Goal: Information Seeking & Learning: Learn about a topic

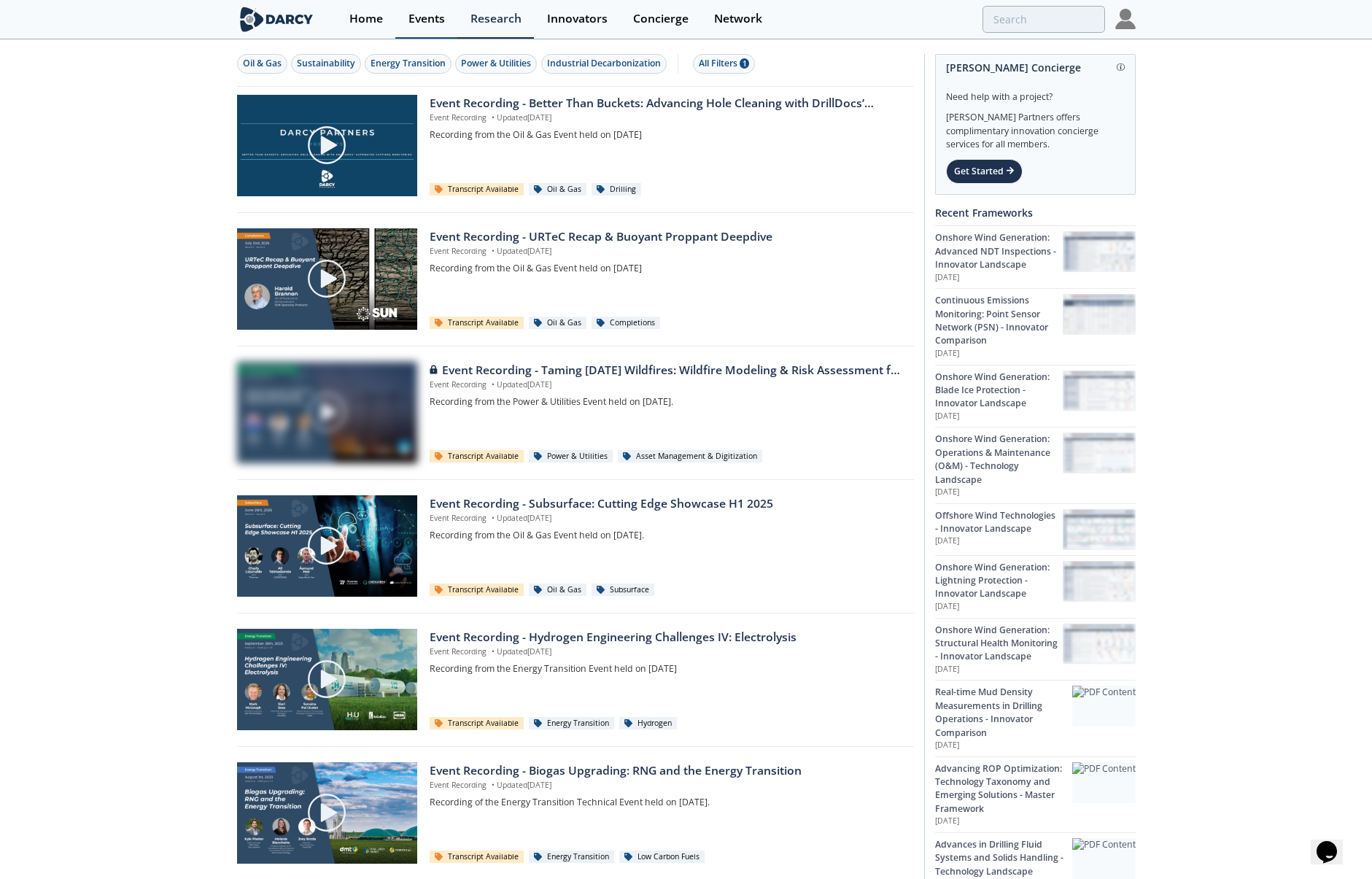
click at [432, 18] on div "Events" at bounding box center [426, 19] width 37 height 12
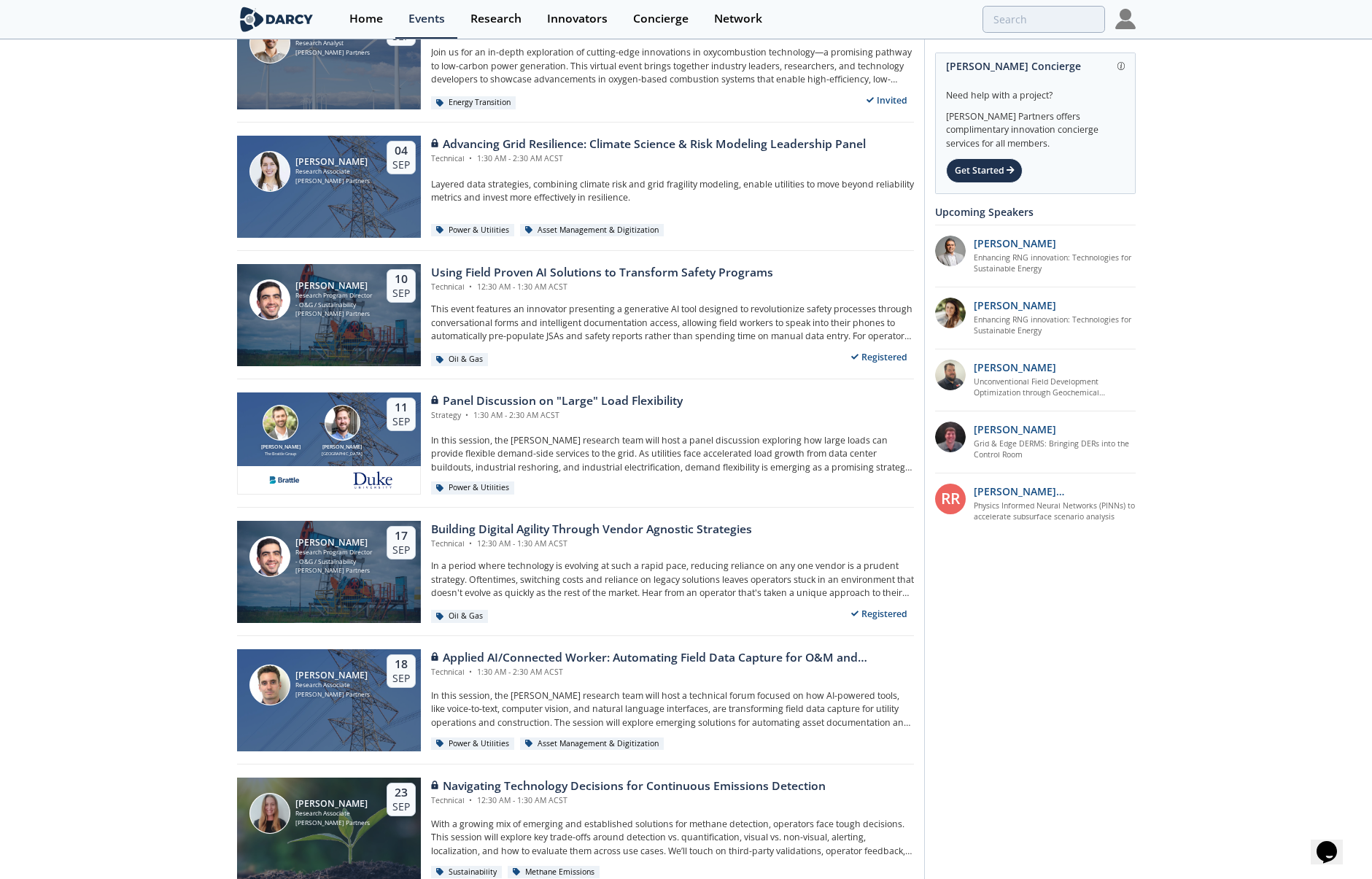
scroll to position [875, 0]
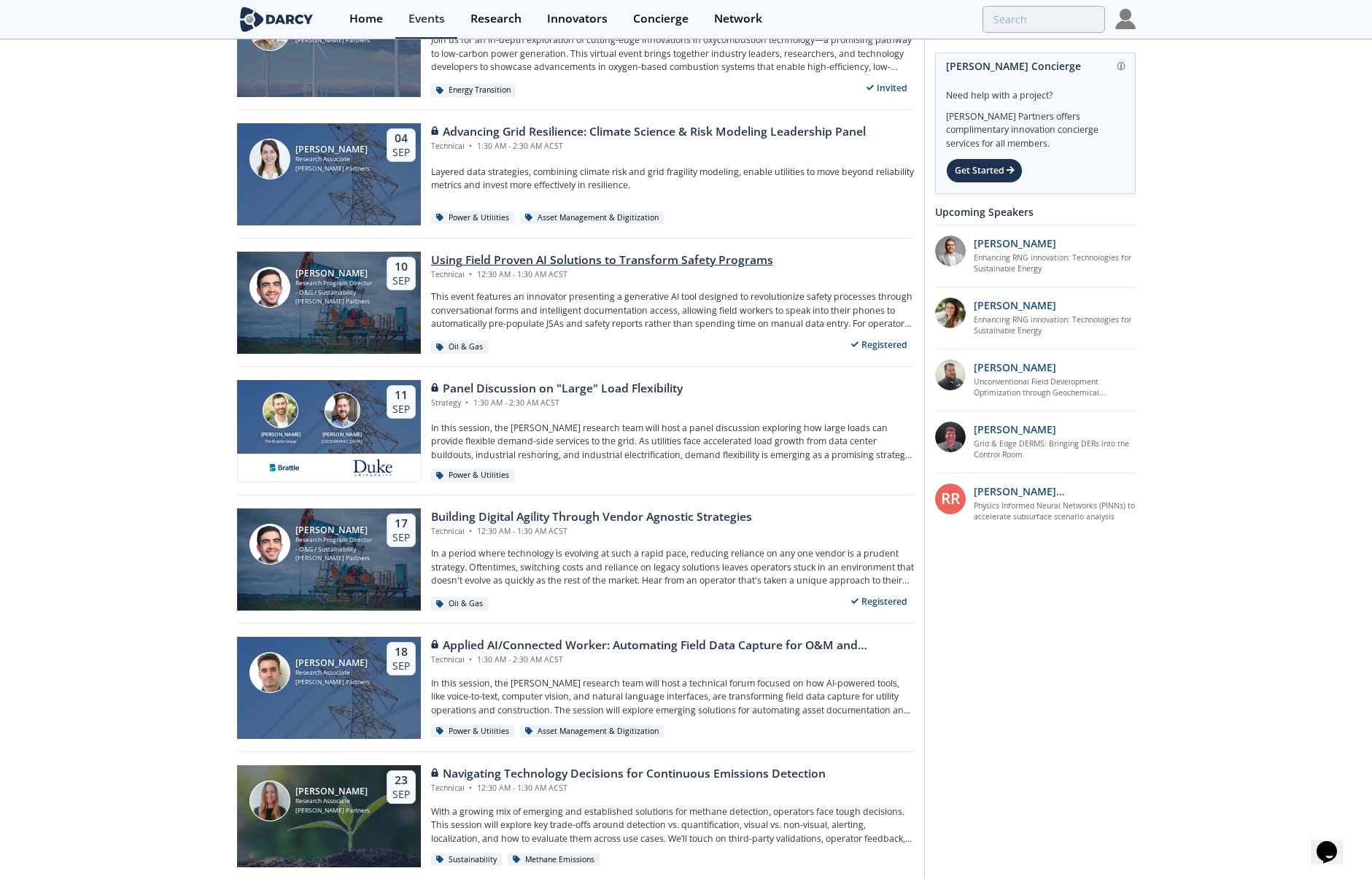
click at [705, 257] on div "Using Field Proven AI Solutions to Transform Safety Programs" at bounding box center [602, 261] width 342 height 18
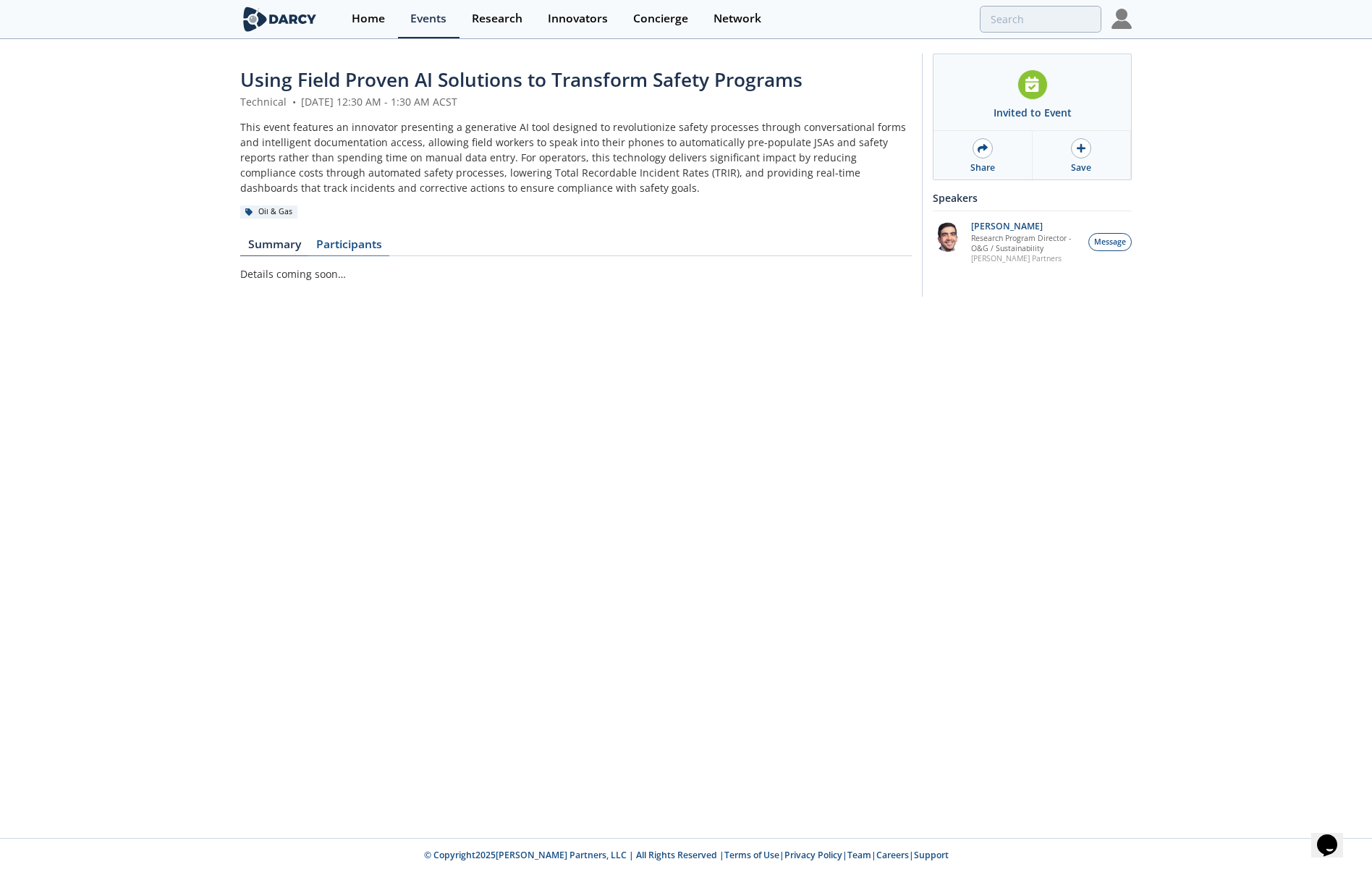
click at [345, 239] on link "Participants" at bounding box center [349, 248] width 81 height 17
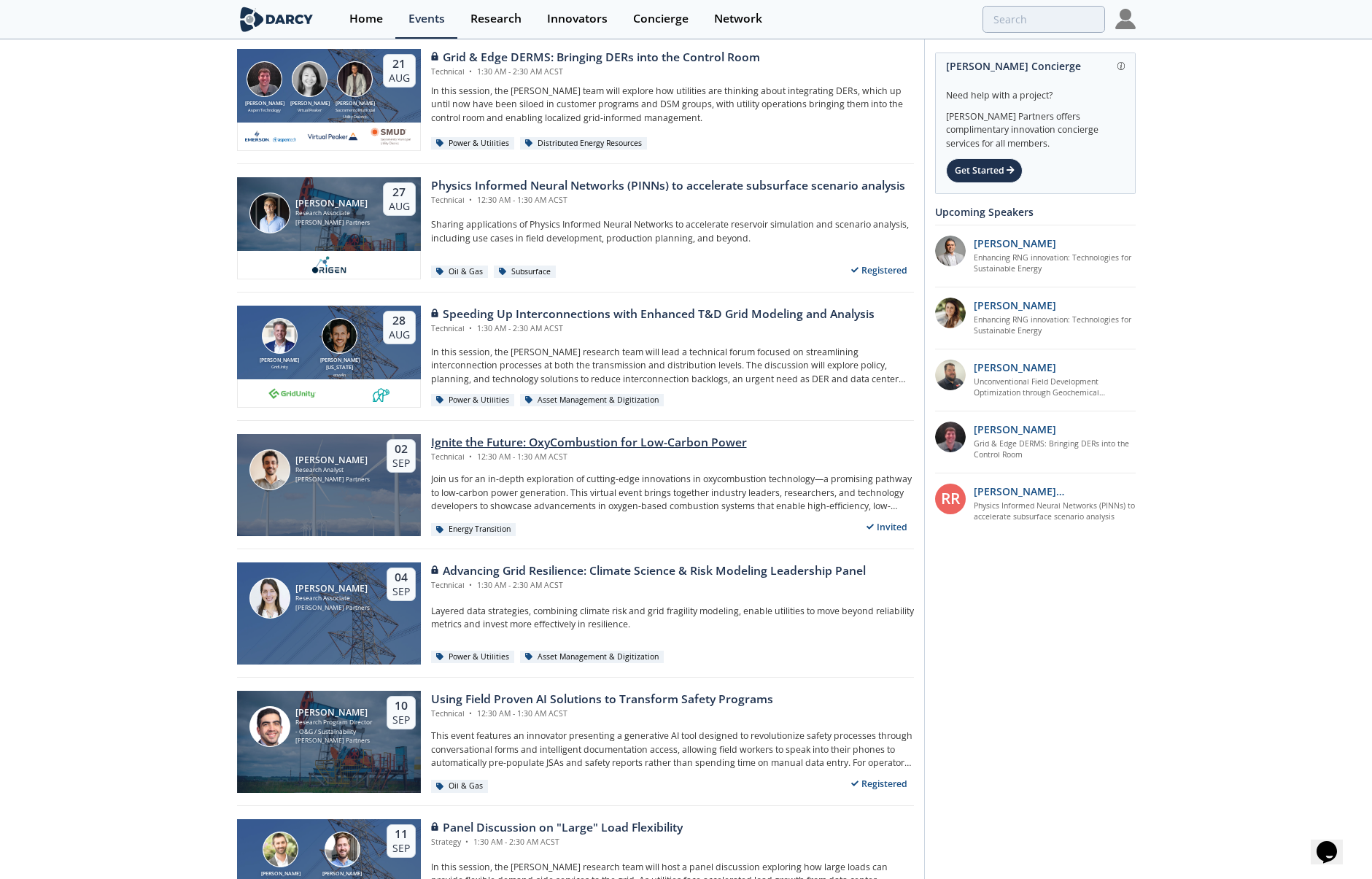
scroll to position [437, 0]
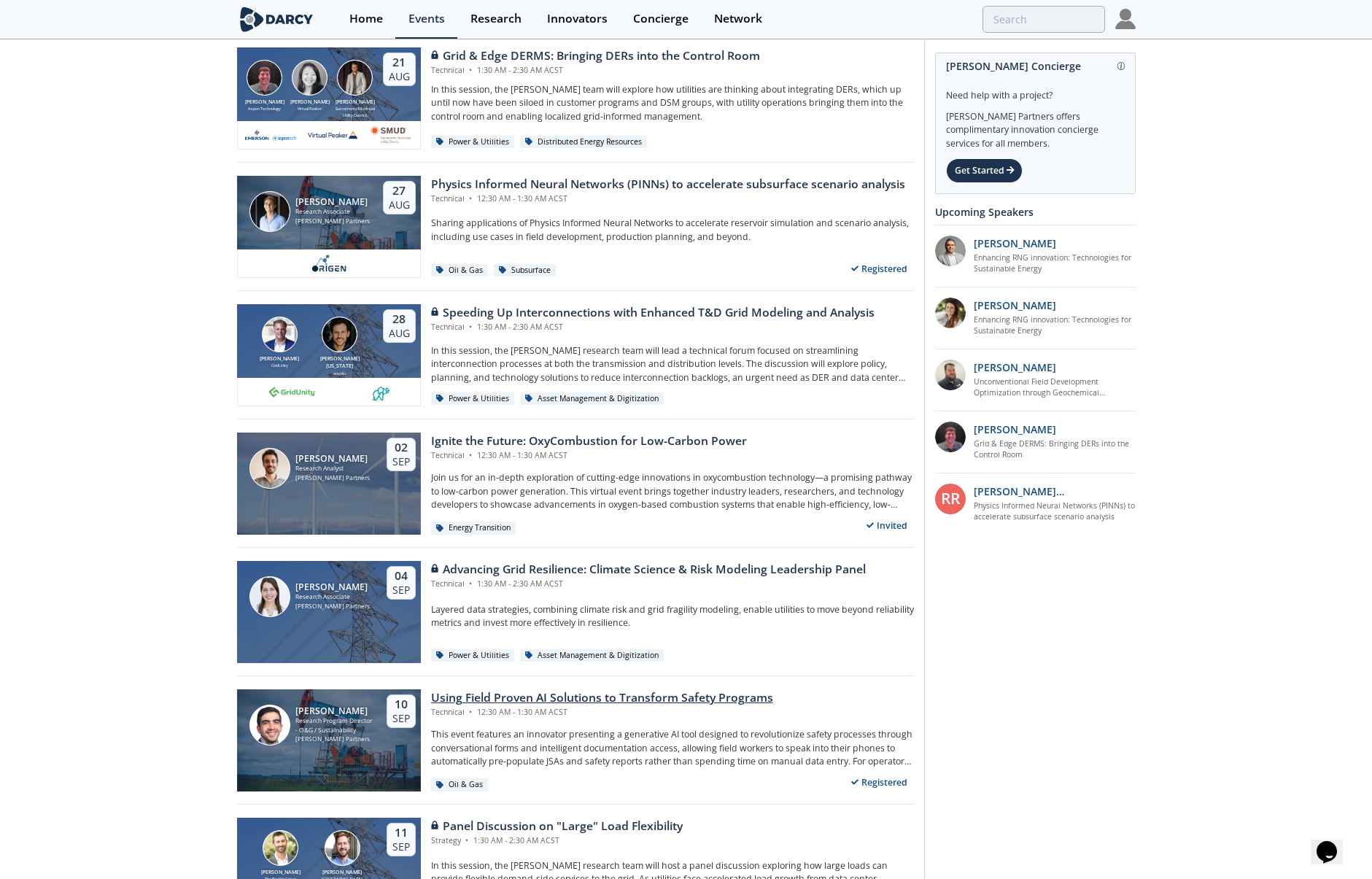
click at [888, 694] on div "Using Field Proven AI Solutions to Transform Safety Programs Technical • 12:30 …" at bounding box center [672, 703] width 483 height 28
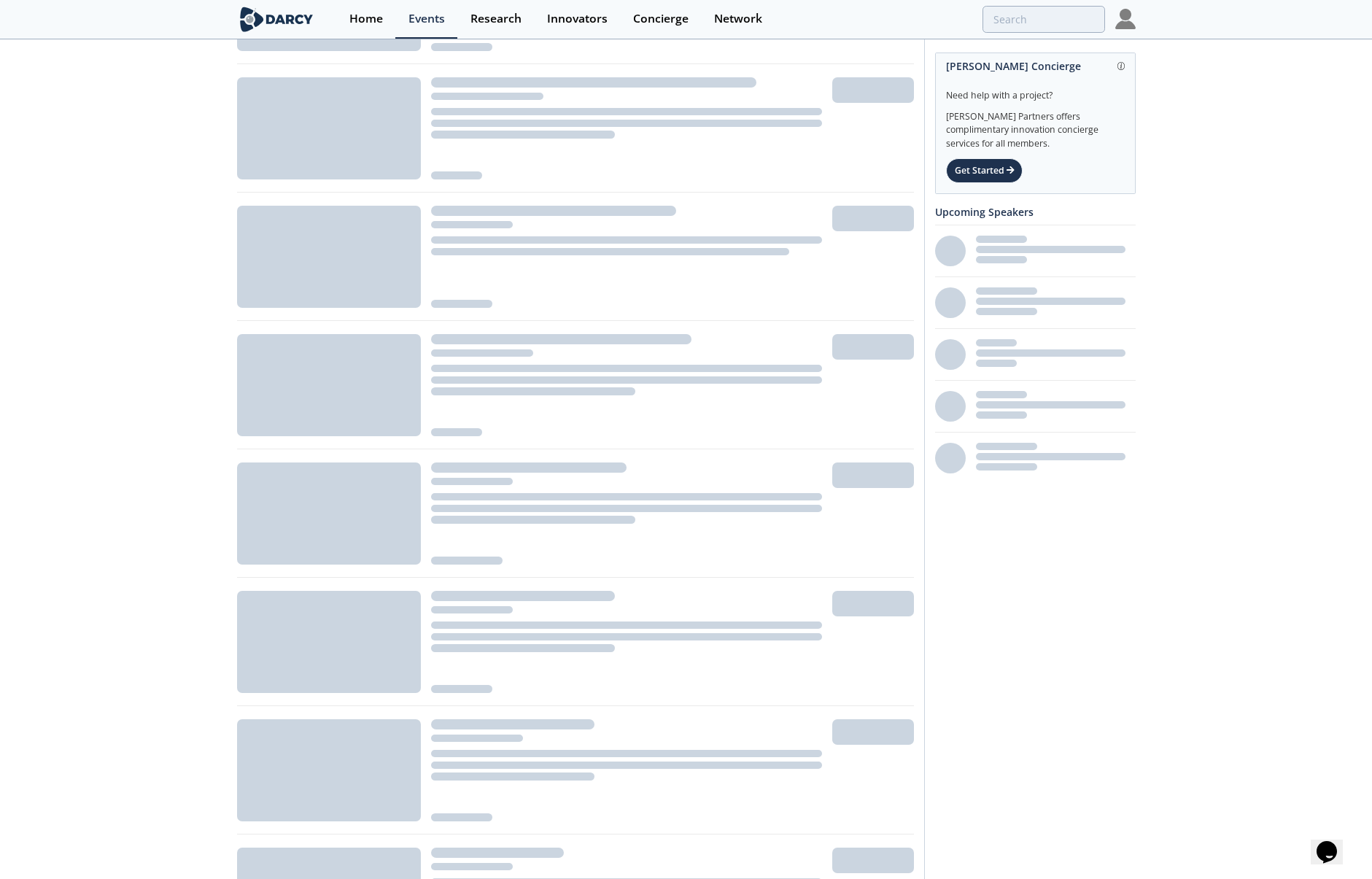
scroll to position [437, 0]
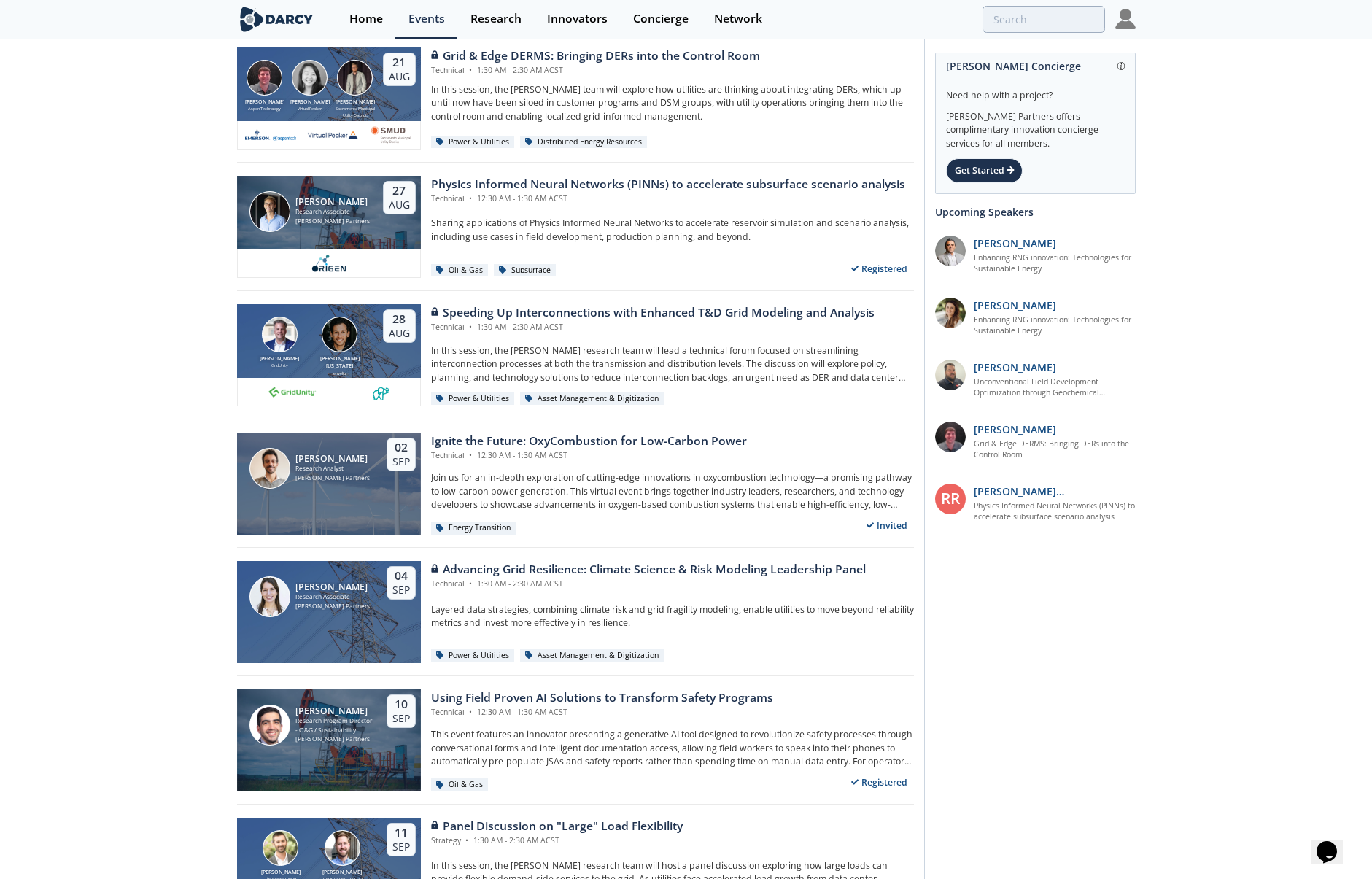
click at [698, 515] on div "Ignite the Future: OxyCombustion for Low-Carbon Power Technical • 12:30 AM - 1:…" at bounding box center [667, 483] width 493 height 102
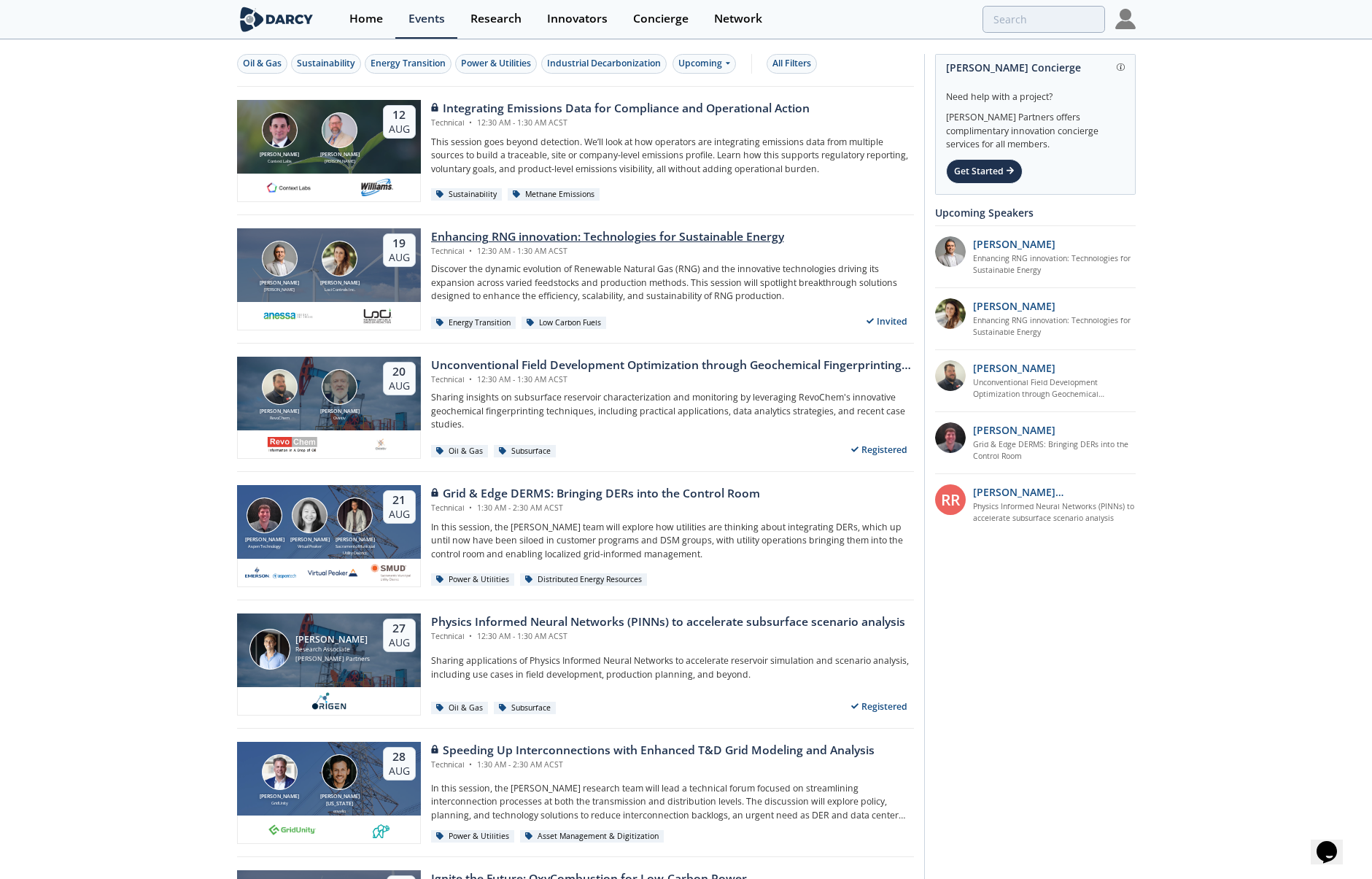
click at [827, 242] on div "Enhancing RNG innovation: Technologies for Sustainable Energy Technical • 12:30…" at bounding box center [672, 242] width 483 height 28
